Goal: Task Accomplishment & Management: Manage account settings

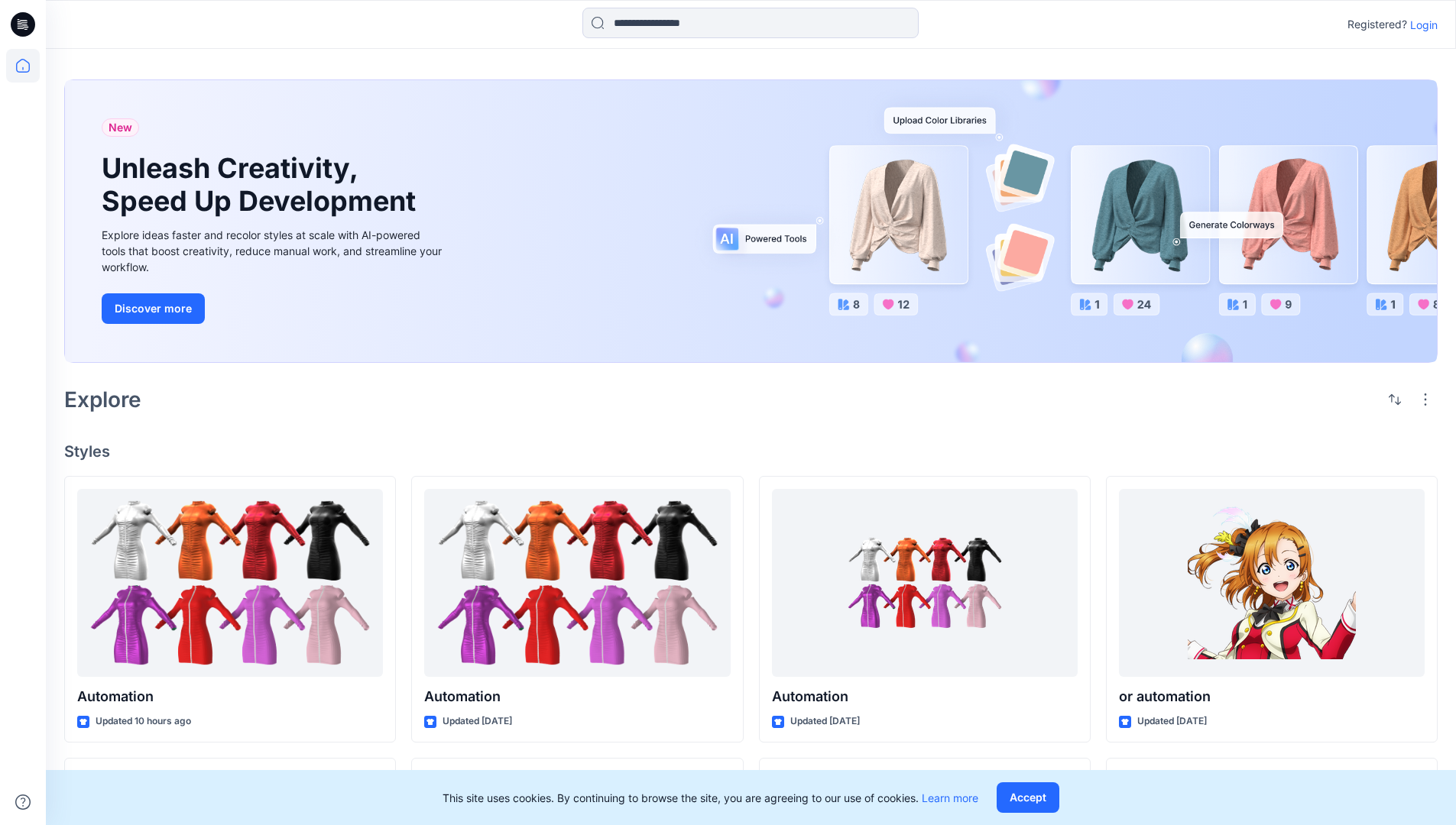
click at [1429, 26] on p "Login" at bounding box center [1424, 25] width 27 height 16
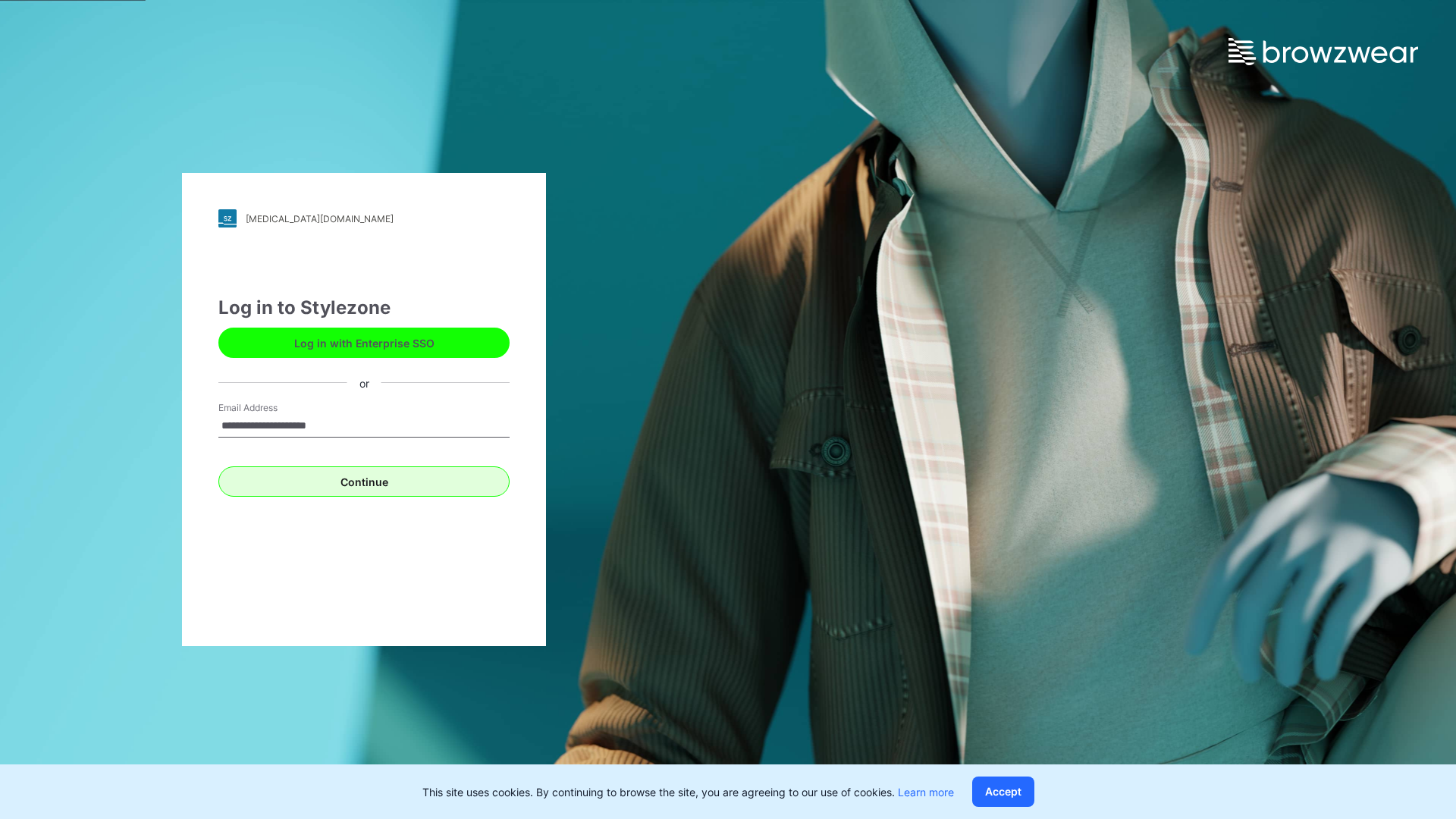
type input "**********"
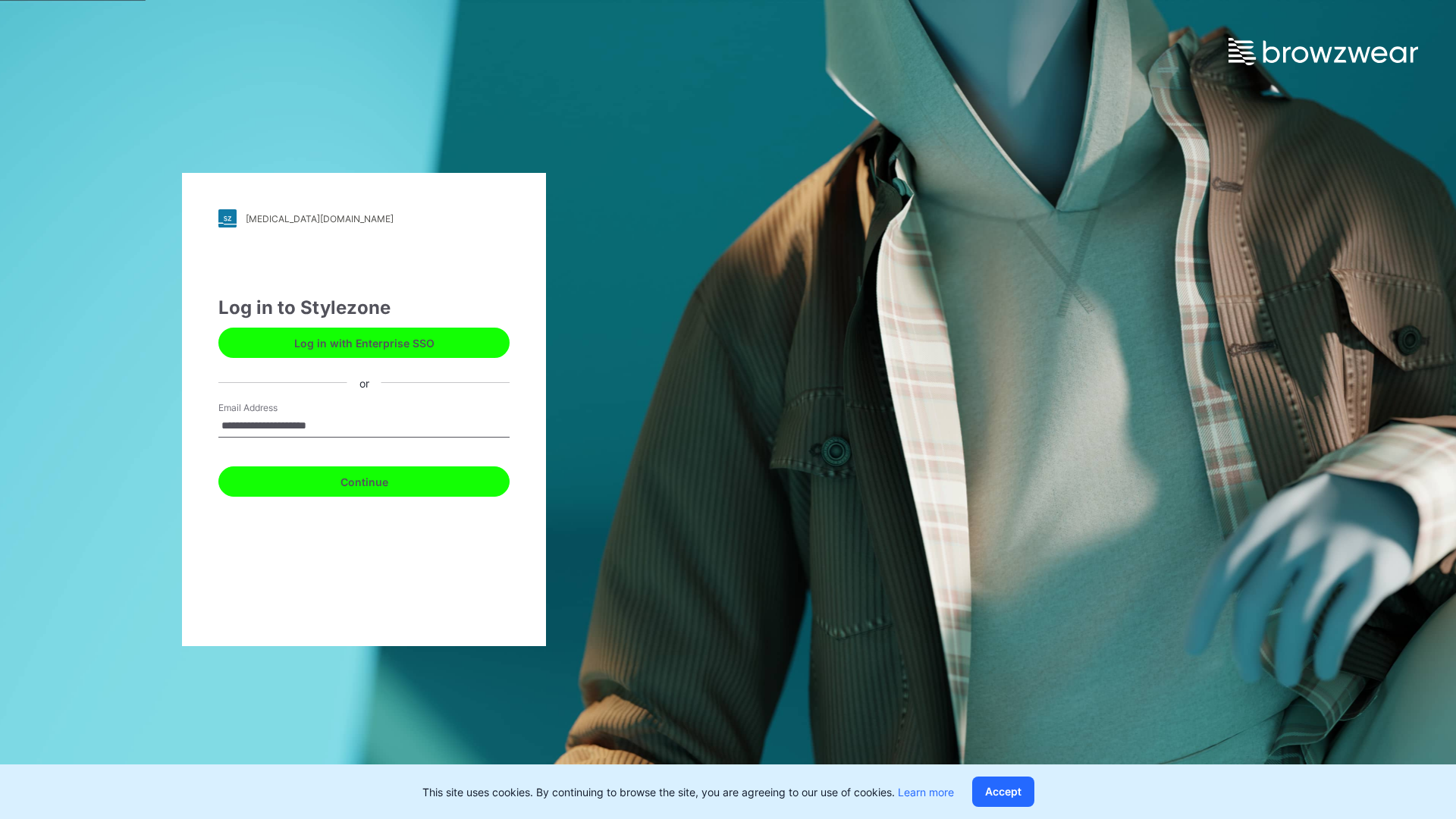
click at [389, 474] on button "Continue" at bounding box center [363, 482] width 291 height 31
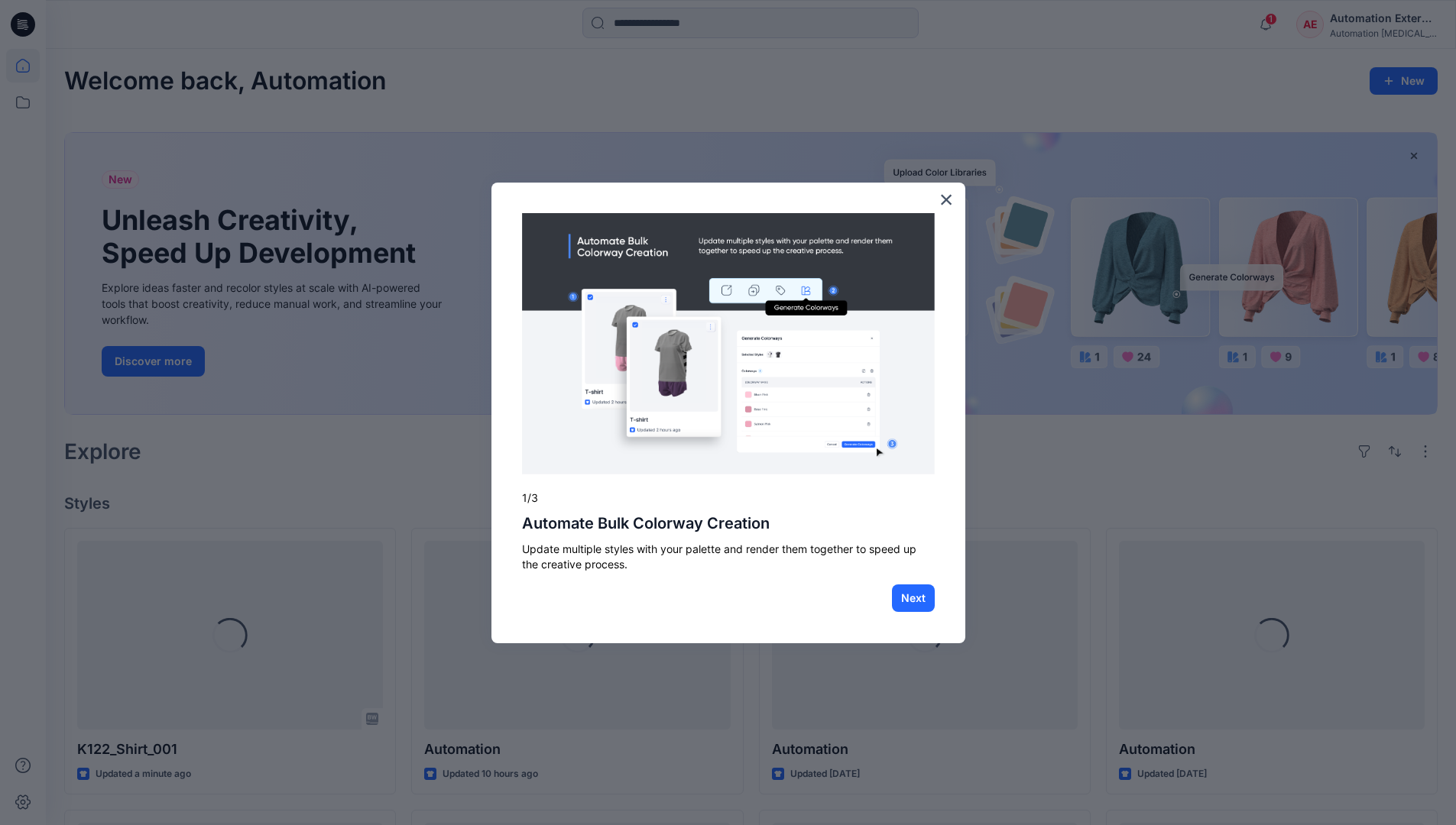
click at [24, 109] on div at bounding box center [728, 412] width 1456 height 825
